Goal: Check status: Check status

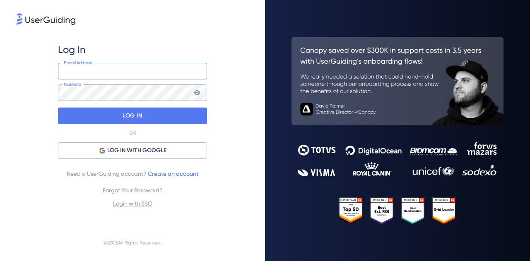
click at [100, 70] on input "email" at bounding box center [132, 71] width 149 height 17
click at [0, 261] on com-1password-button at bounding box center [0, 261] width 0 height 0
type input "tools@vizcab.io"
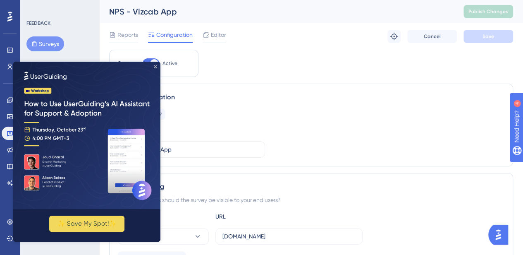
click at [155, 67] on icon "Close Preview" at bounding box center [155, 66] width 3 height 3
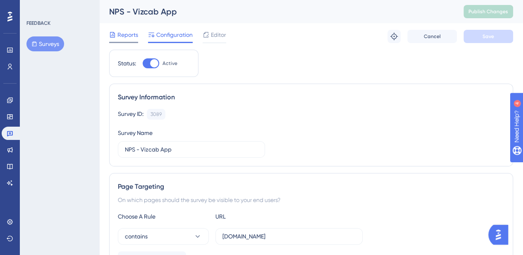
click at [131, 34] on span "Reports" at bounding box center [127, 35] width 21 height 10
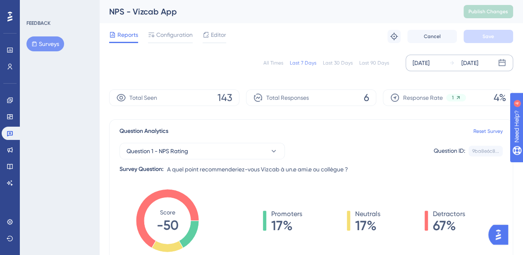
click at [430, 65] on div "[DATE]" at bounding box center [421, 63] width 17 height 10
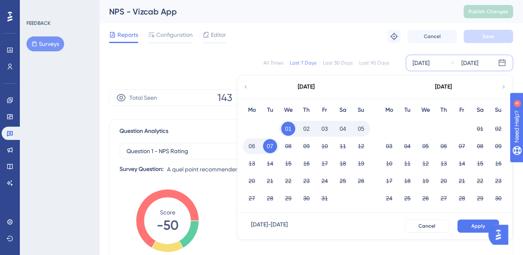
click at [246, 84] on icon at bounding box center [246, 86] width 6 height 7
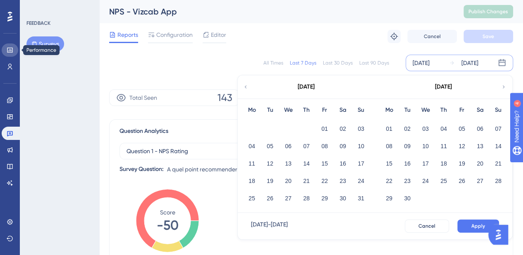
click at [12, 49] on icon at bounding box center [10, 50] width 7 height 7
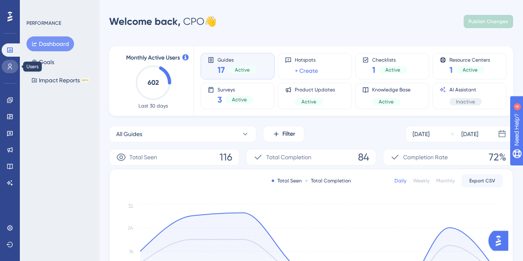
click at [7, 64] on icon at bounding box center [10, 66] width 7 height 7
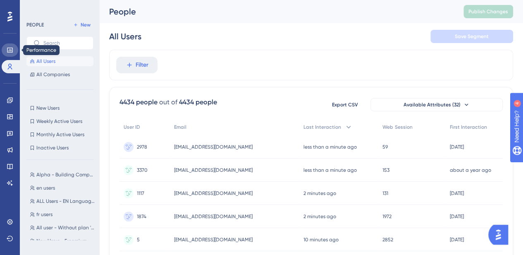
click at [10, 50] on icon at bounding box center [9, 50] width 5 height 5
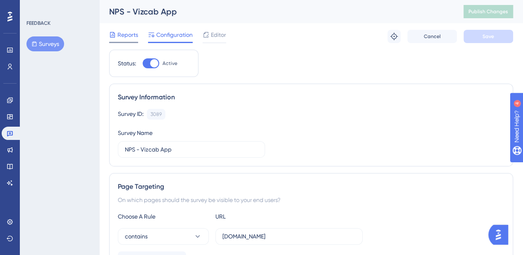
click at [129, 34] on span "Reports" at bounding box center [127, 35] width 21 height 10
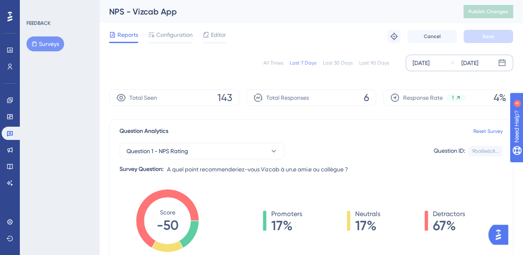
click at [429, 65] on div "[DATE]" at bounding box center [421, 63] width 17 height 10
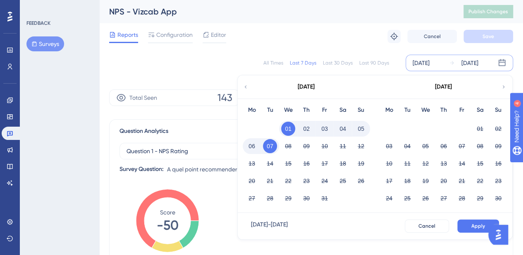
click at [247, 86] on icon at bounding box center [246, 86] width 6 height 7
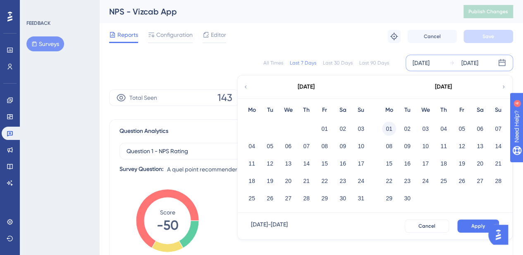
click at [387, 128] on button "01" at bounding box center [389, 129] width 14 height 14
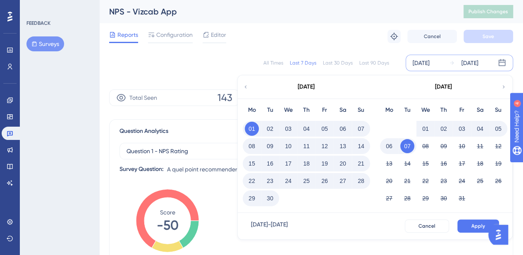
click at [270, 196] on button "30" at bounding box center [270, 198] width 14 height 14
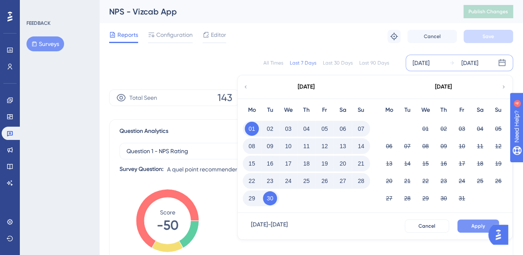
click at [484, 226] on span "Apply" at bounding box center [479, 226] width 14 height 7
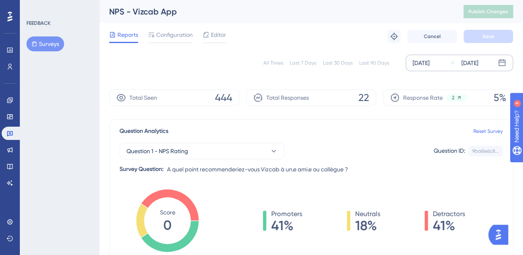
click at [430, 66] on div "[DATE]" at bounding box center [421, 63] width 17 height 10
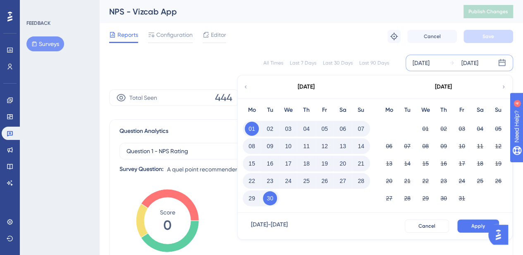
click at [249, 86] on div "[DATE]" at bounding box center [306, 86] width 137 height 23
click at [248, 86] on icon at bounding box center [246, 86] width 6 height 7
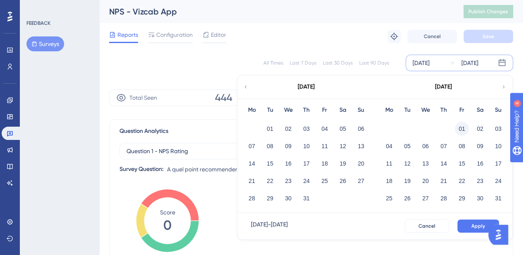
click at [461, 124] on button "01" at bounding box center [462, 129] width 14 height 14
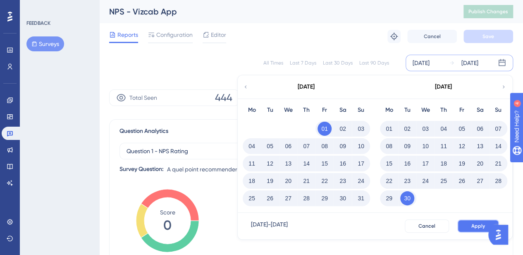
click at [473, 227] on span "Apply" at bounding box center [479, 226] width 14 height 7
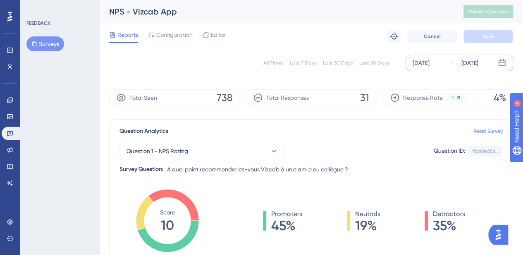
click at [430, 62] on div "[DATE]" at bounding box center [421, 63] width 17 height 10
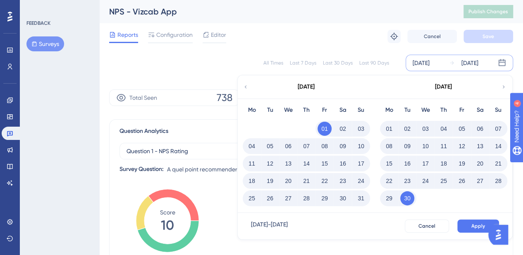
click at [385, 129] on button "01" at bounding box center [389, 129] width 14 height 14
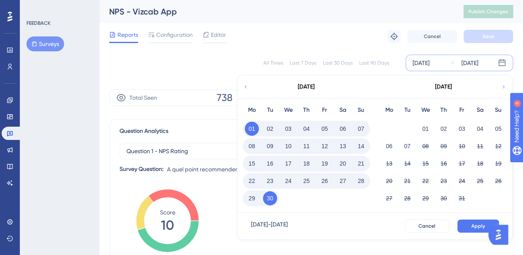
click at [272, 198] on button "30" at bounding box center [270, 198] width 14 height 14
click at [468, 222] on button "Apply" at bounding box center [479, 225] width 42 height 13
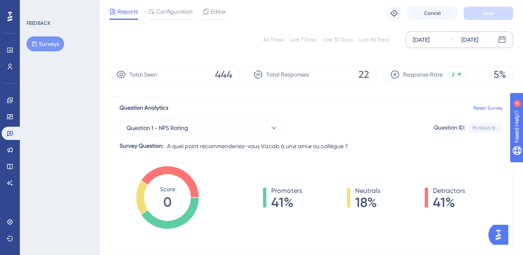
scroll to position [41, 0]
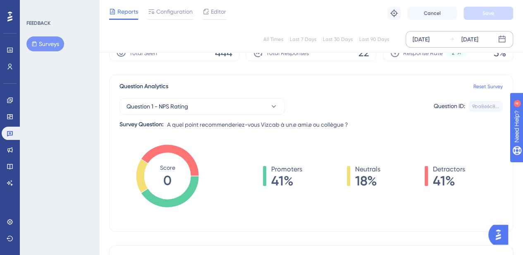
click at [428, 41] on div "[DATE]" at bounding box center [421, 39] width 17 height 10
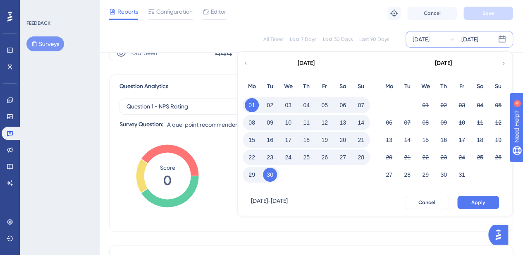
click at [251, 62] on div "[DATE]" at bounding box center [306, 63] width 137 height 23
click at [315, 62] on div "[DATE]" at bounding box center [306, 63] width 17 height 10
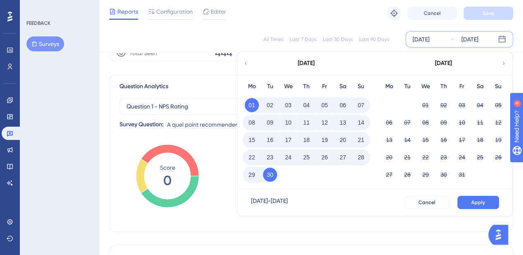
click at [430, 39] on div "[DATE]" at bounding box center [421, 39] width 17 height 10
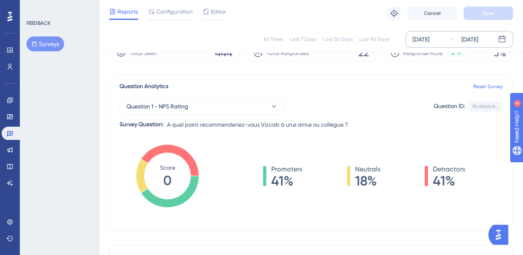
click at [430, 40] on div "[DATE]" at bounding box center [421, 39] width 17 height 10
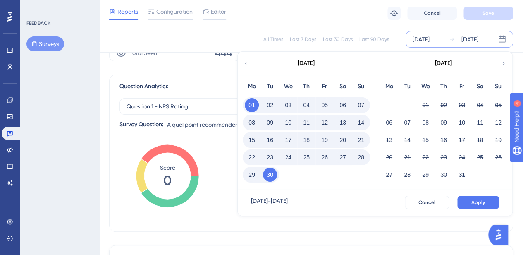
click at [246, 63] on icon at bounding box center [246, 63] width 6 height 7
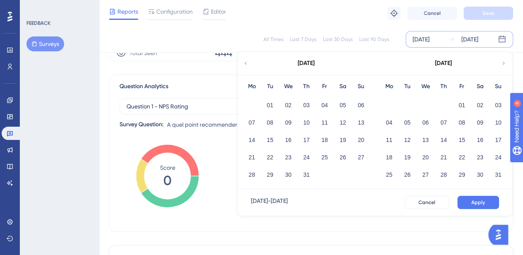
click at [246, 63] on icon at bounding box center [246, 63] width 6 height 7
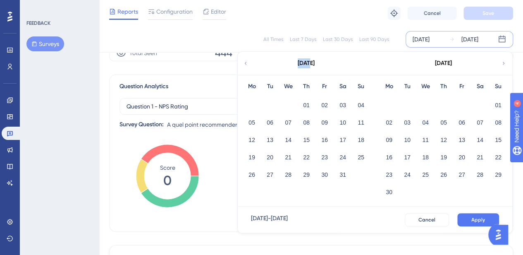
click at [246, 63] on icon at bounding box center [246, 63] width 6 height 7
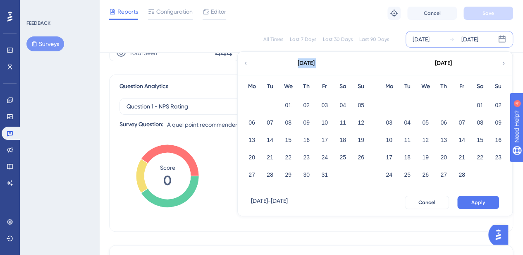
click at [246, 63] on icon at bounding box center [246, 63] width 6 height 7
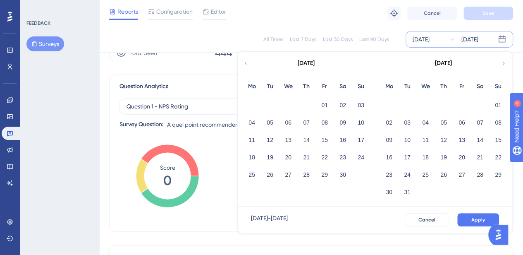
click at [246, 63] on icon at bounding box center [246, 63] width 6 height 7
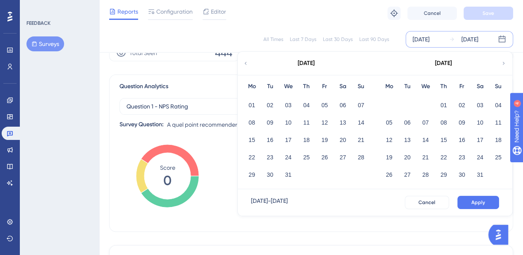
click at [500, 62] on div "[DATE]" at bounding box center [443, 63] width 137 height 23
click at [503, 63] on icon at bounding box center [504, 63] width 6 height 7
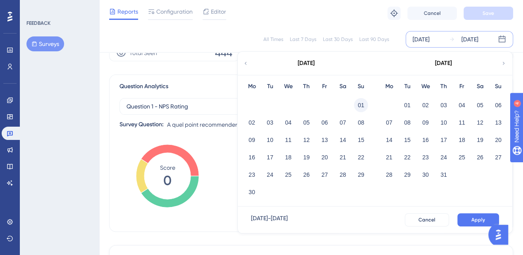
click at [361, 102] on button "01" at bounding box center [361, 105] width 14 height 14
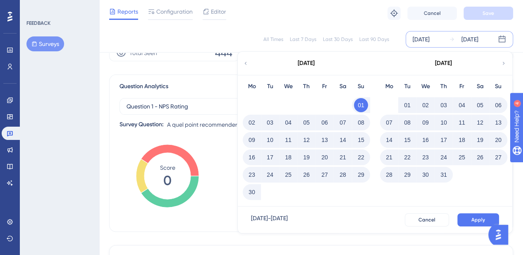
click at [503, 61] on icon at bounding box center [504, 63] width 6 height 7
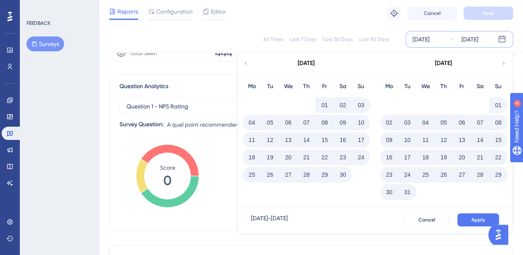
click at [503, 61] on icon at bounding box center [504, 63] width 6 height 7
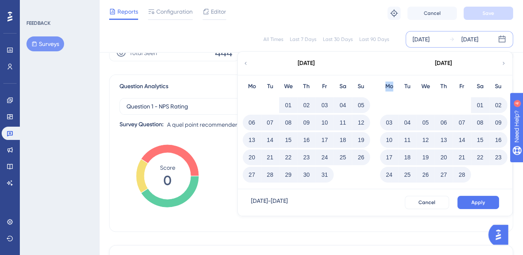
click at [503, 61] on icon at bounding box center [504, 63] width 6 height 7
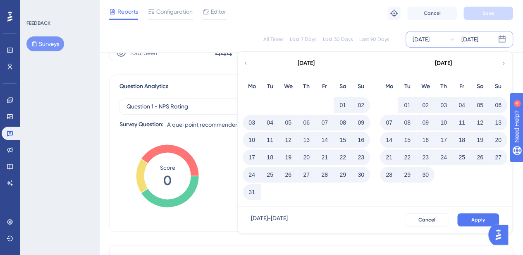
click at [503, 61] on icon at bounding box center [504, 63] width 6 height 7
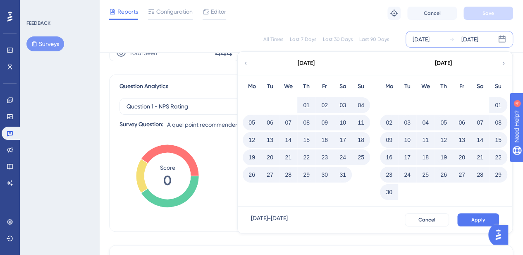
click at [503, 61] on icon at bounding box center [504, 63] width 6 height 7
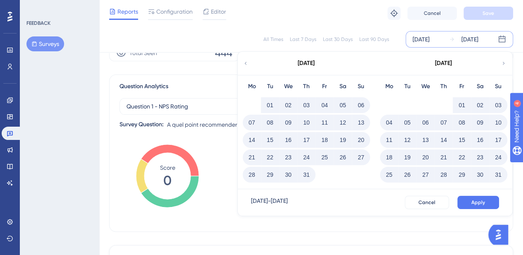
click at [503, 61] on icon at bounding box center [504, 63] width 6 height 7
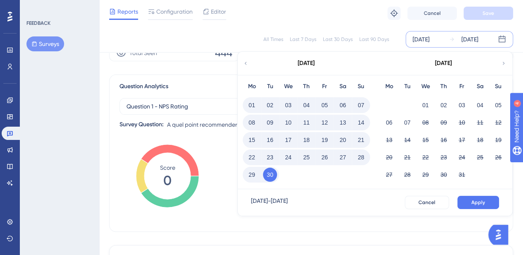
click at [270, 174] on button "30" at bounding box center [270, 175] width 14 height 14
click at [446, 39] on div "[DATE] [DATE] [DATE] Mo Tu We Th Fr Sa Su 01 02 03 04 05 06 07 08 09 10 11 12 1…" at bounding box center [460, 39] width 108 height 17
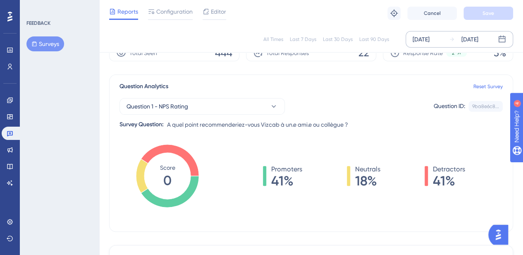
click at [430, 40] on div "[DATE]" at bounding box center [421, 39] width 17 height 10
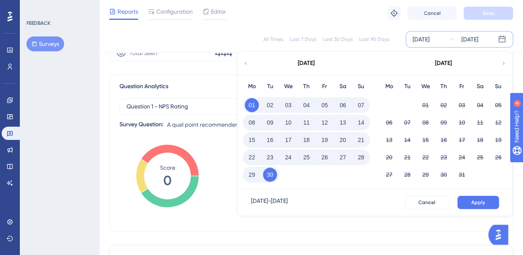
click at [506, 38] on div "[DATE] [DATE] [DATE] Mo Tu We Th Fr Sa Su 01 02 03 04 05 06 07 08 09 10 11 12 1…" at bounding box center [460, 39] width 108 height 17
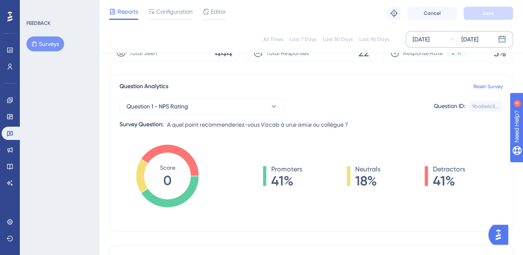
click at [430, 39] on div "[DATE]" at bounding box center [421, 39] width 17 height 10
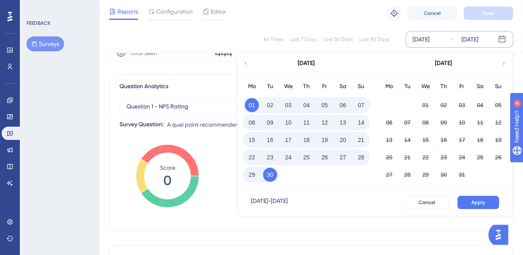
click at [247, 61] on icon at bounding box center [246, 63] width 6 height 7
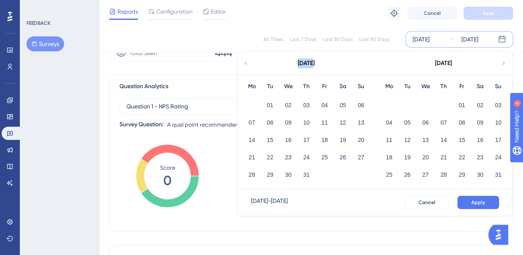
click at [247, 61] on icon at bounding box center [246, 63] width 6 height 7
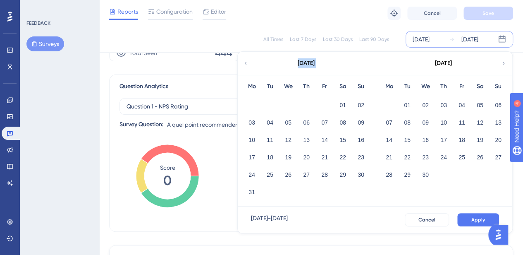
click at [247, 61] on icon at bounding box center [246, 63] width 6 height 7
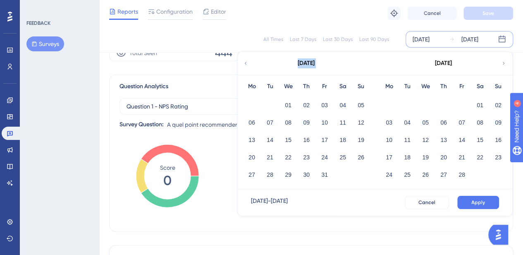
click at [247, 61] on icon at bounding box center [246, 63] width 6 height 7
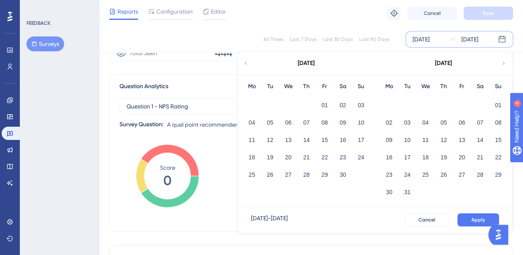
click at [247, 61] on icon at bounding box center [246, 63] width 6 height 7
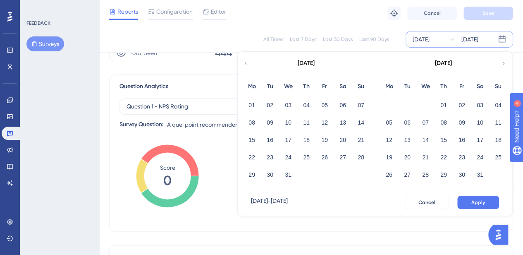
click at [504, 61] on icon at bounding box center [504, 63] width 6 height 7
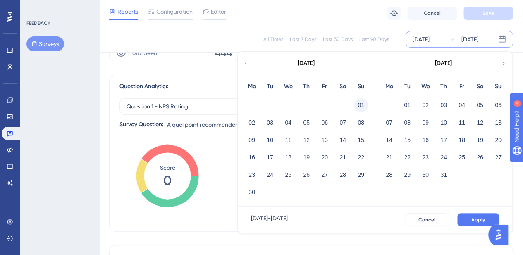
click at [360, 103] on button "01" at bounding box center [361, 105] width 14 height 14
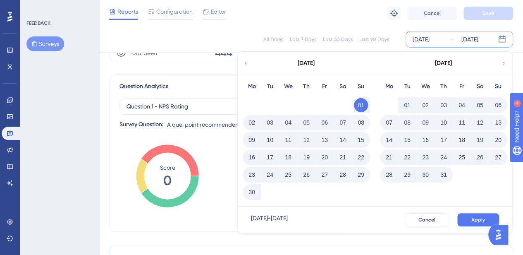
click at [247, 63] on icon at bounding box center [246, 63] width 6 height 7
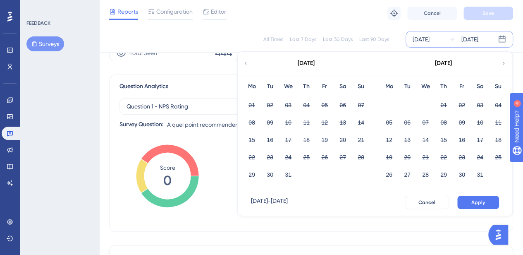
click at [430, 40] on div "[DATE]" at bounding box center [421, 39] width 17 height 10
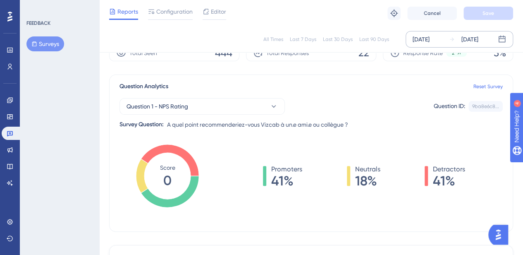
click at [506, 38] on div "[DATE] [DATE]" at bounding box center [460, 39] width 108 height 17
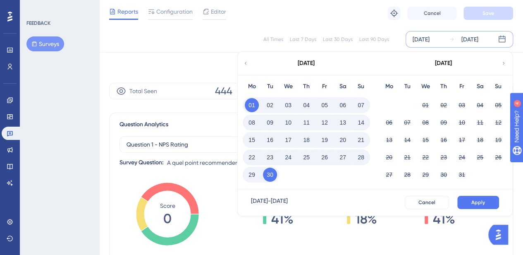
scroll to position [0, 0]
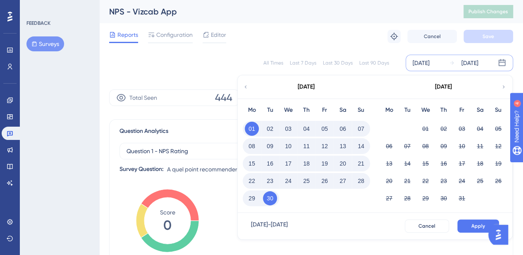
click at [430, 61] on div "[DATE]" at bounding box center [421, 63] width 17 height 10
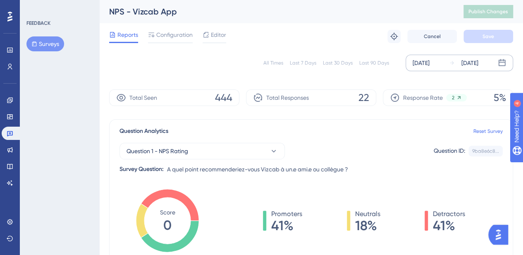
click at [430, 61] on div "[DATE]" at bounding box center [421, 63] width 17 height 10
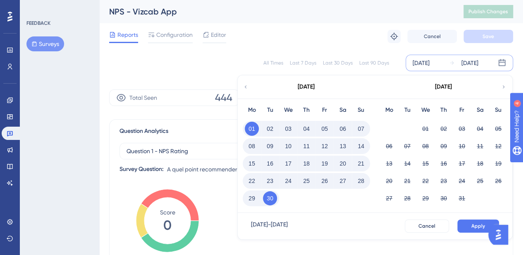
click at [430, 61] on div "[DATE]" at bounding box center [421, 63] width 17 height 10
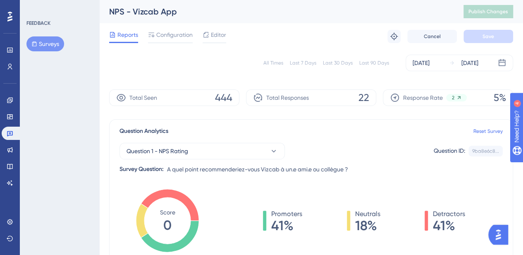
click at [281, 63] on div "All Times" at bounding box center [274, 63] width 20 height 7
click at [427, 65] on div "[DATE]" at bounding box center [421, 63] width 17 height 10
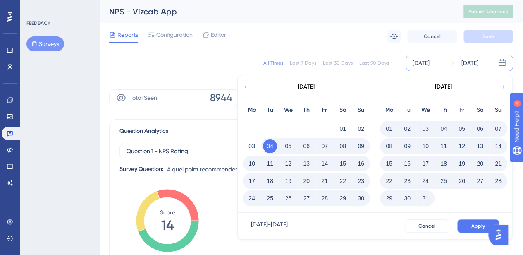
click at [502, 87] on icon at bounding box center [504, 86] width 6 height 7
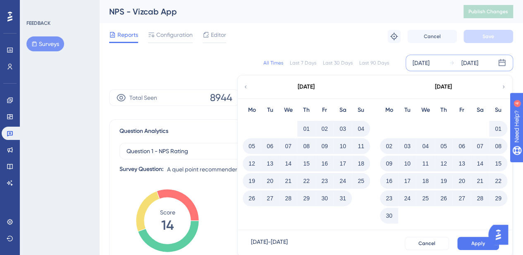
click at [496, 128] on button "01" at bounding box center [498, 129] width 14 height 14
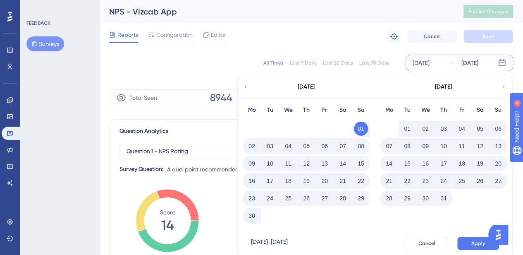
click at [502, 62] on icon at bounding box center [502, 63] width 8 height 8
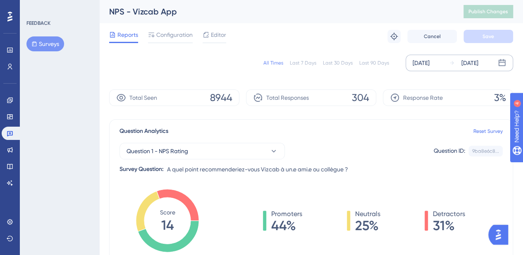
click at [502, 62] on icon at bounding box center [502, 63] width 8 height 8
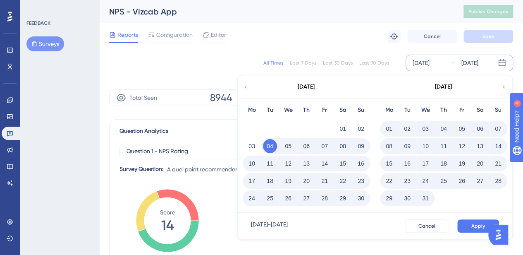
click at [501, 86] on div "[DATE]" at bounding box center [443, 86] width 137 height 23
click at [505, 86] on icon at bounding box center [504, 86] width 6 height 7
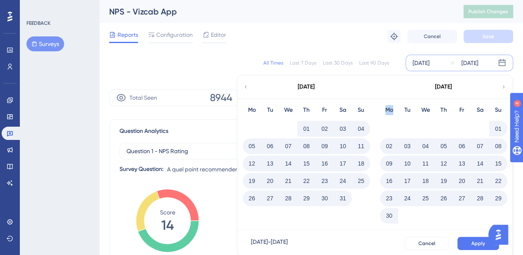
click at [505, 86] on icon at bounding box center [504, 86] width 6 height 7
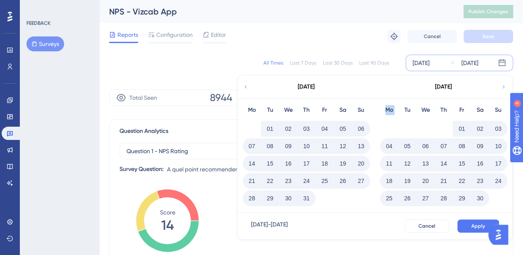
click at [505, 86] on icon at bounding box center [504, 86] width 6 height 7
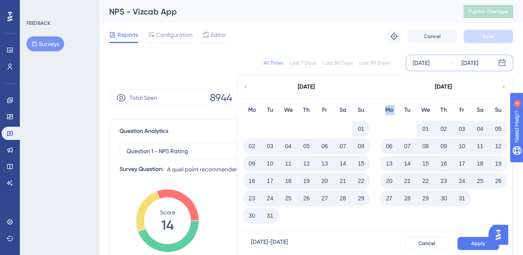
click at [505, 86] on icon at bounding box center [504, 86] width 6 height 7
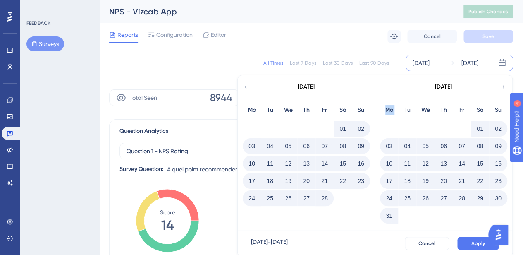
click at [505, 86] on icon at bounding box center [504, 86] width 6 height 7
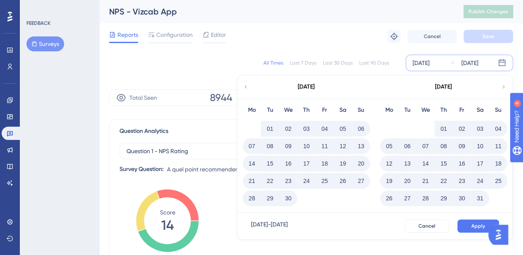
click at [505, 86] on icon at bounding box center [504, 86] width 6 height 7
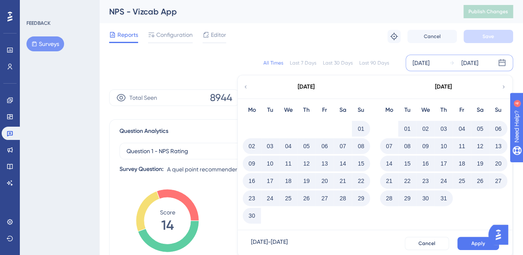
click at [505, 86] on icon at bounding box center [504, 86] width 6 height 7
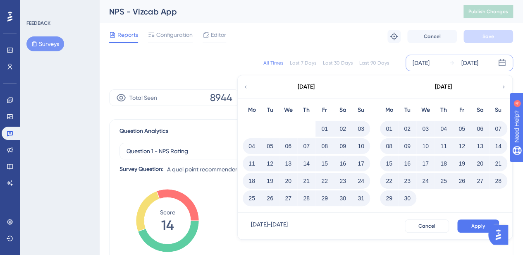
click at [409, 200] on button "30" at bounding box center [407, 198] width 14 height 14
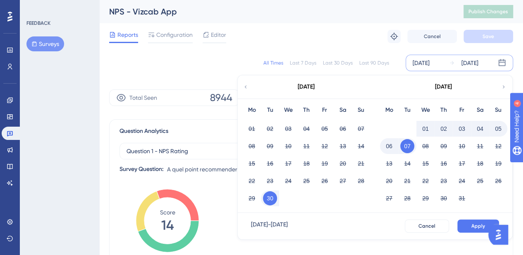
click at [271, 198] on button "30" at bounding box center [270, 198] width 14 height 14
click at [479, 62] on div "[DATE]" at bounding box center [470, 63] width 17 height 10
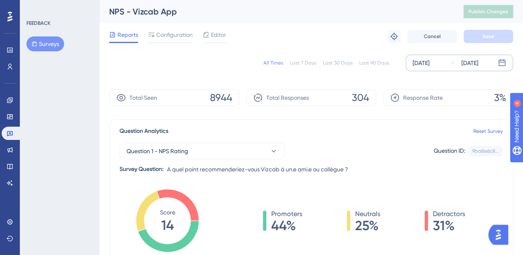
click at [479, 62] on div "[DATE]" at bounding box center [470, 63] width 17 height 10
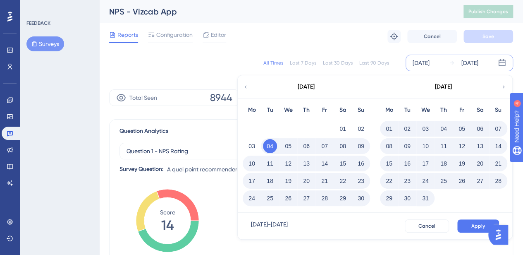
click at [288, 225] on div "[DATE] - [DATE]" at bounding box center [269, 225] width 37 height 13
click at [504, 86] on icon at bounding box center [504, 86] width 6 height 7
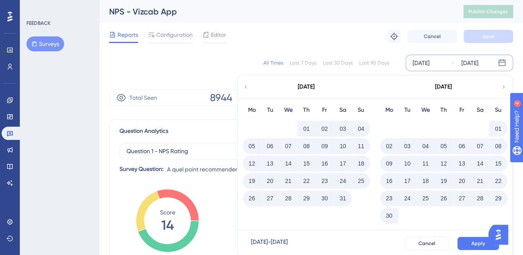
click at [504, 86] on icon at bounding box center [504, 86] width 6 height 7
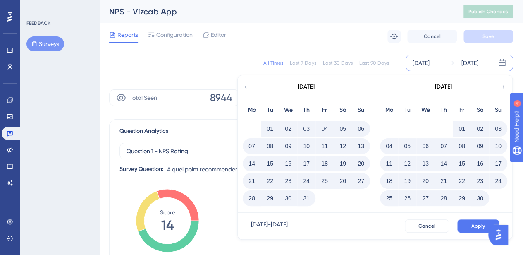
click at [504, 86] on icon at bounding box center [504, 86] width 6 height 7
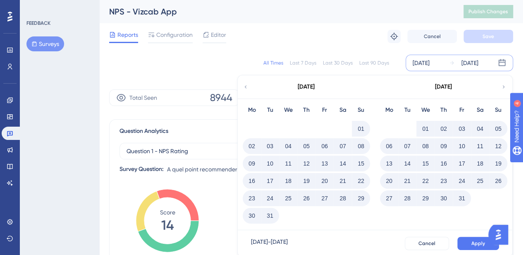
click at [504, 86] on icon at bounding box center [504, 86] width 6 height 7
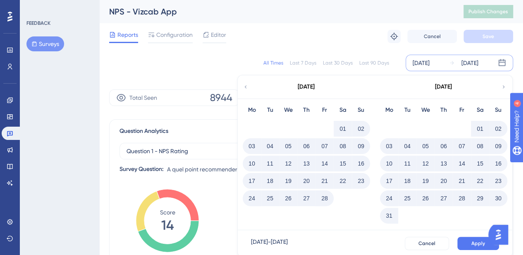
click at [504, 86] on icon at bounding box center [504, 86] width 6 height 7
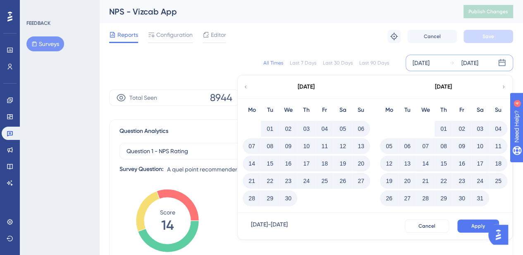
click at [504, 86] on icon at bounding box center [504, 86] width 6 height 7
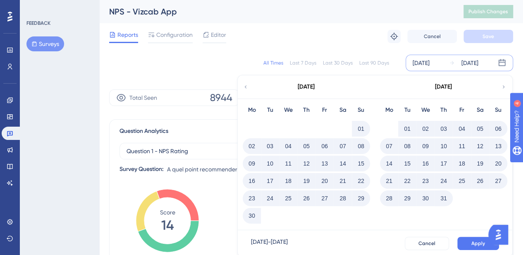
click at [504, 86] on icon at bounding box center [504, 86] width 6 height 7
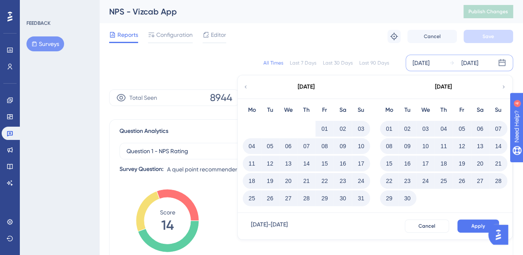
click at [407, 197] on button "30" at bounding box center [407, 198] width 14 height 14
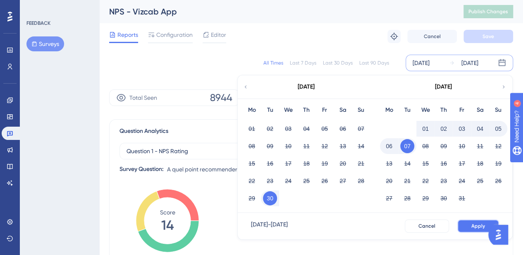
click at [474, 226] on span "Apply" at bounding box center [479, 226] width 14 height 7
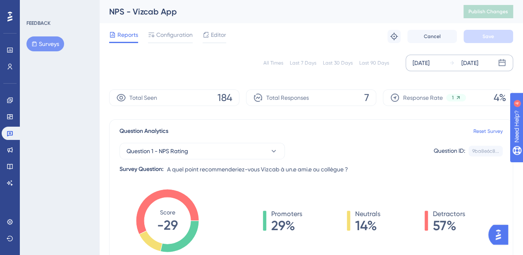
click at [423, 62] on div "[DATE]" at bounding box center [421, 63] width 17 height 10
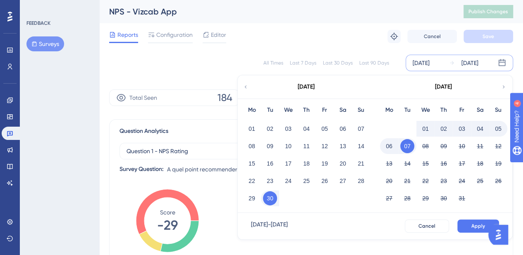
click at [279, 225] on div "[DATE] - [DATE]" at bounding box center [269, 225] width 37 height 13
click at [274, 224] on div "[DATE] - [DATE]" at bounding box center [269, 225] width 37 height 13
click at [247, 85] on icon at bounding box center [246, 86] width 6 height 7
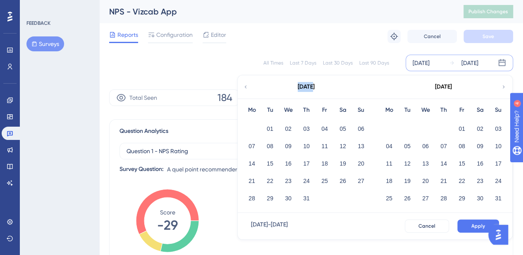
click at [247, 85] on icon at bounding box center [246, 86] width 6 height 7
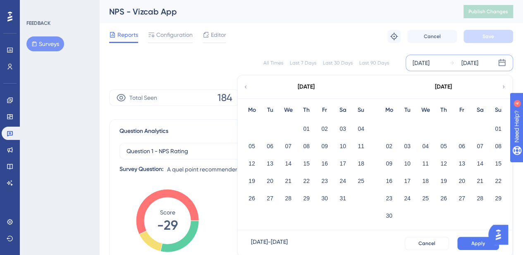
click at [247, 85] on icon at bounding box center [246, 86] width 6 height 7
click at [160, 33] on span "Configuration" at bounding box center [174, 35] width 36 height 10
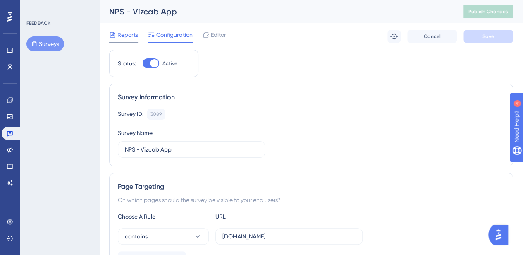
click at [127, 32] on span "Reports" at bounding box center [127, 35] width 21 height 10
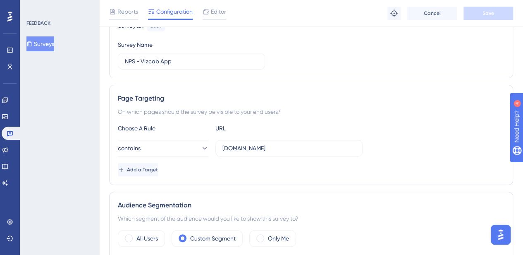
scroll to position [41, 0]
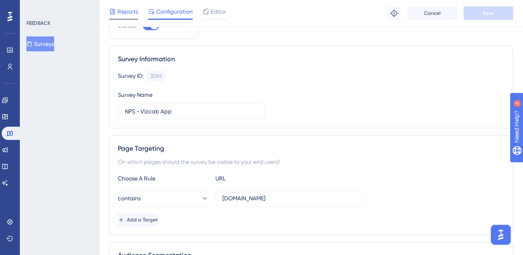
click at [126, 14] on span "Reports" at bounding box center [127, 12] width 21 height 10
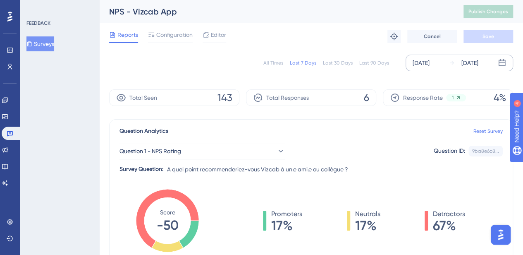
click at [430, 62] on div "[DATE]" at bounding box center [421, 63] width 17 height 10
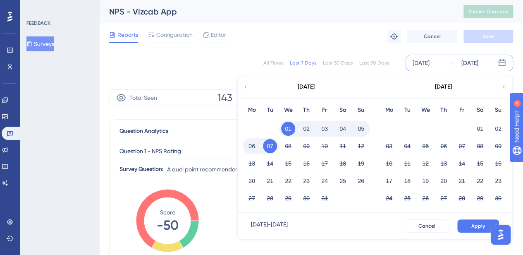
click at [247, 86] on icon at bounding box center [246, 86] width 6 height 7
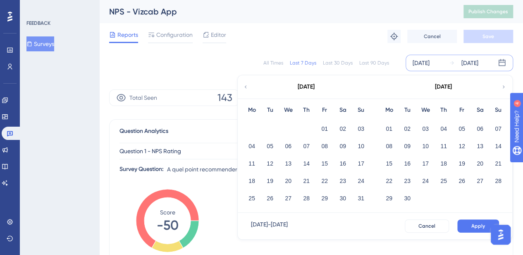
click at [247, 86] on icon at bounding box center [246, 86] width 6 height 7
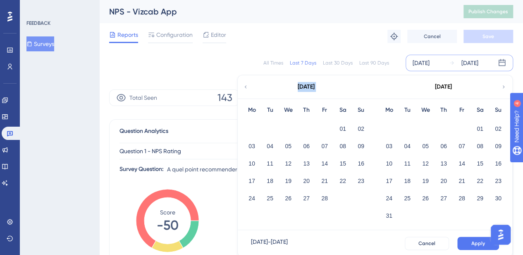
click at [247, 86] on icon at bounding box center [246, 86] width 6 height 7
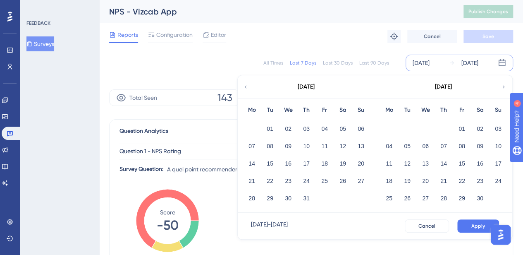
click at [247, 86] on icon at bounding box center [246, 86] width 6 height 7
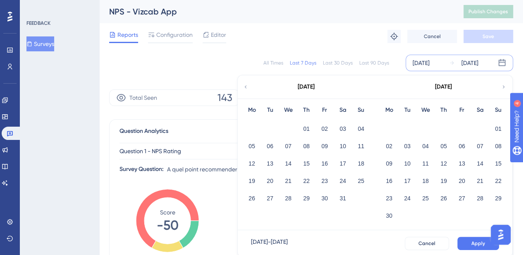
click at [247, 86] on icon at bounding box center [246, 86] width 6 height 7
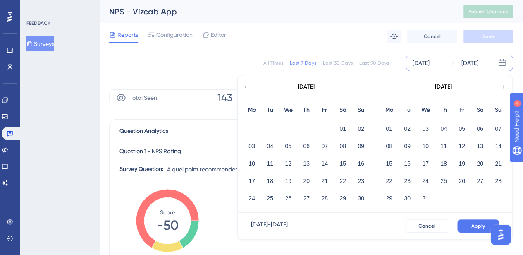
click at [501, 86] on icon at bounding box center [504, 86] width 6 height 7
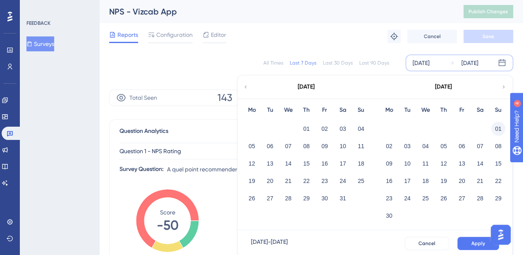
click at [498, 126] on button "01" at bounding box center [498, 129] width 14 height 14
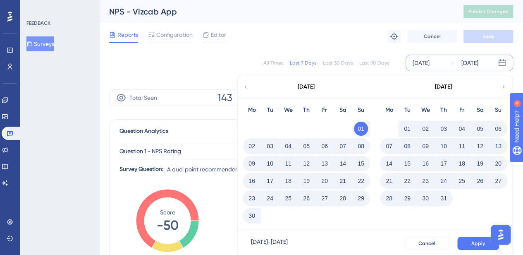
click at [504, 86] on icon at bounding box center [504, 86] width 6 height 7
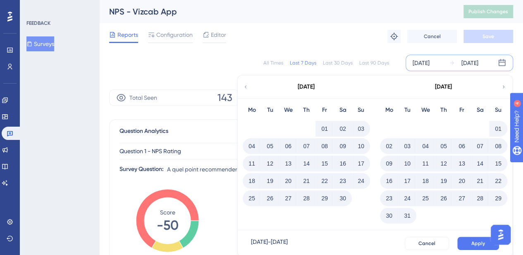
click at [500, 85] on div "[DATE]" at bounding box center [443, 86] width 137 height 23
click at [482, 247] on button "Apply" at bounding box center [479, 243] width 42 height 13
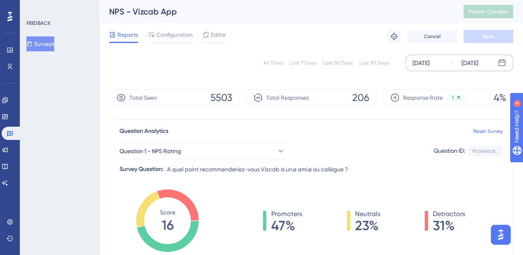
click at [479, 65] on div "[DATE]" at bounding box center [470, 63] width 17 height 10
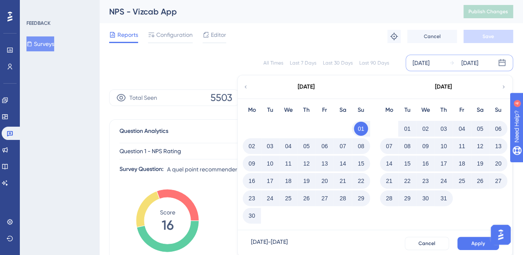
click at [502, 85] on icon at bounding box center [504, 86] width 6 height 7
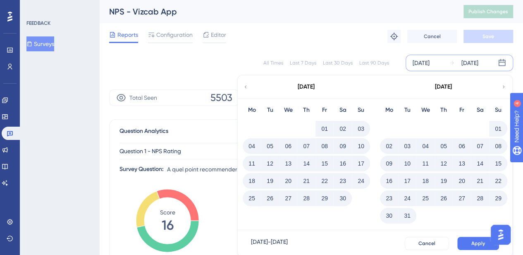
click at [245, 85] on icon at bounding box center [246, 86] width 6 height 7
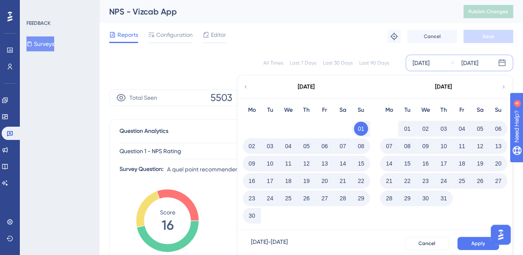
click at [360, 129] on button "01" at bounding box center [361, 129] width 14 height 14
click at [503, 86] on icon at bounding box center [504, 86] width 6 height 7
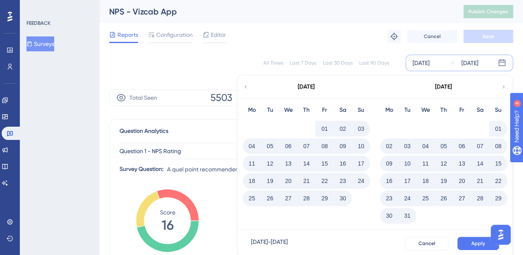
click at [501, 87] on icon at bounding box center [504, 86] width 6 height 7
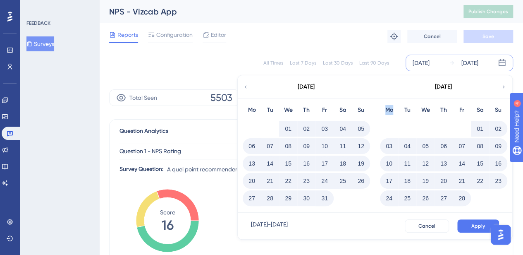
click at [501, 87] on icon at bounding box center [504, 86] width 6 height 7
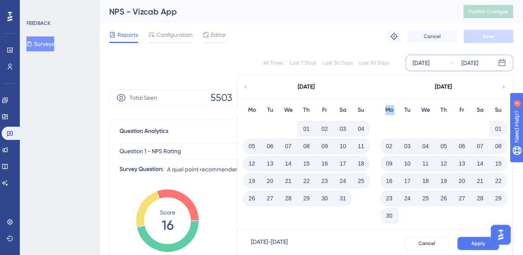
click at [501, 87] on icon at bounding box center [504, 86] width 6 height 7
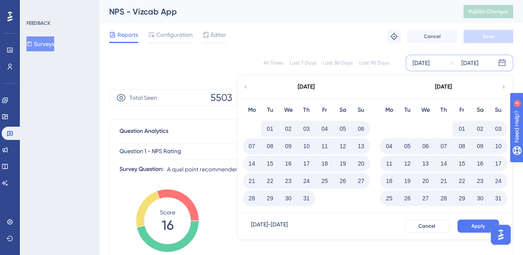
click at [501, 87] on icon at bounding box center [504, 86] width 6 height 7
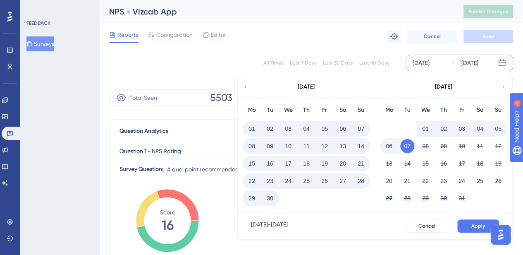
click at [271, 199] on button "30" at bounding box center [270, 198] width 14 height 14
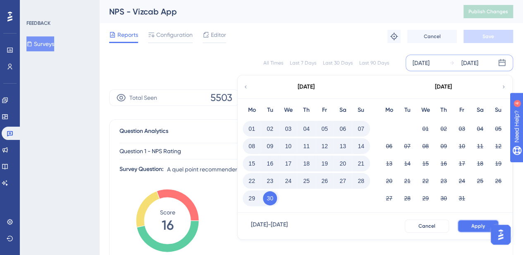
click at [472, 223] on span "Apply" at bounding box center [479, 226] width 14 height 7
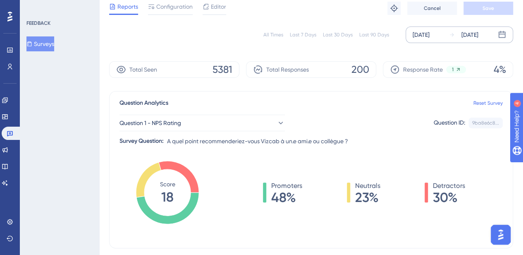
scroll to position [41, 0]
